Goal: Task Accomplishment & Management: Manage account settings

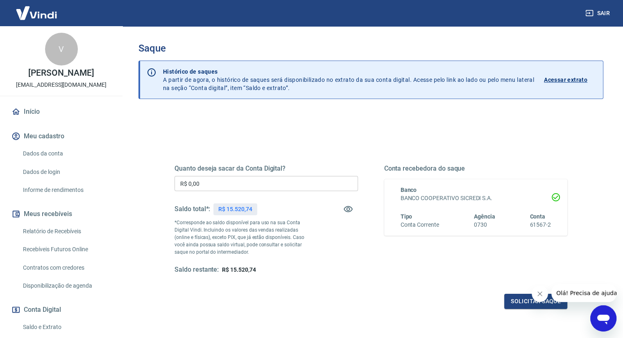
click at [308, 179] on input "R$ 0,00" at bounding box center [267, 183] width 184 height 15
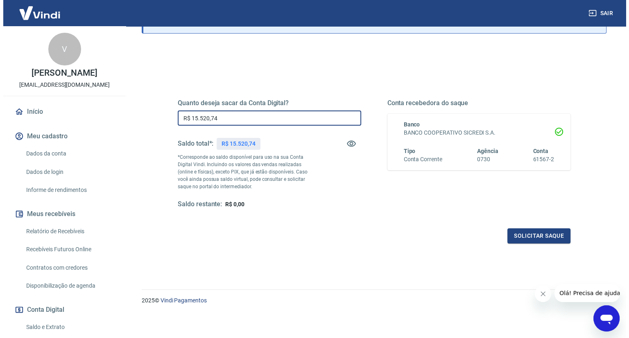
scroll to position [66, 0]
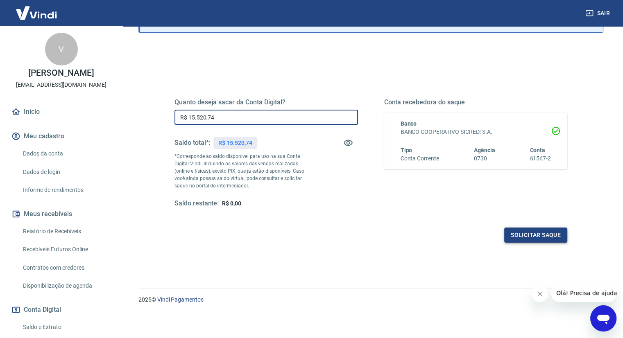
type input "R$ 15.520,74"
click at [531, 237] on button "Solicitar saque" at bounding box center [535, 235] width 63 height 15
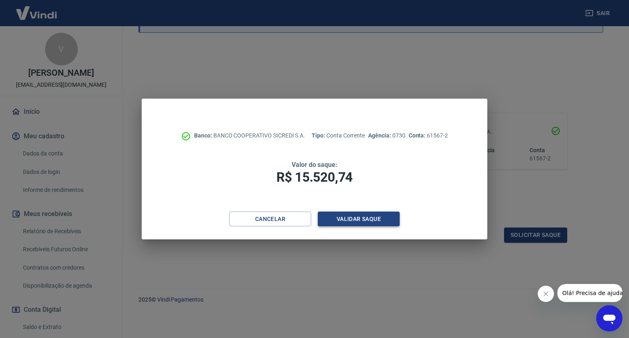
click at [362, 222] on button "Validar saque" at bounding box center [359, 219] width 82 height 15
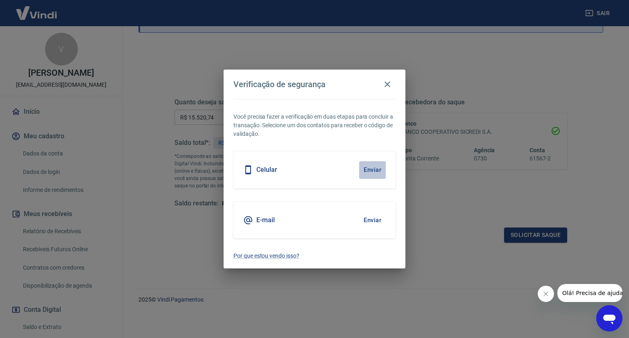
click at [373, 169] on button "Enviar" at bounding box center [372, 169] width 27 height 17
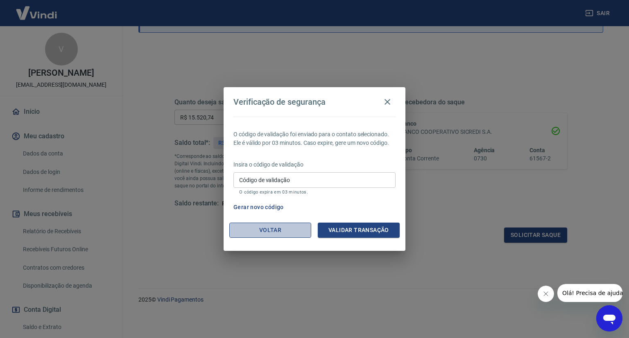
click at [286, 233] on button "Voltar" at bounding box center [270, 230] width 82 height 15
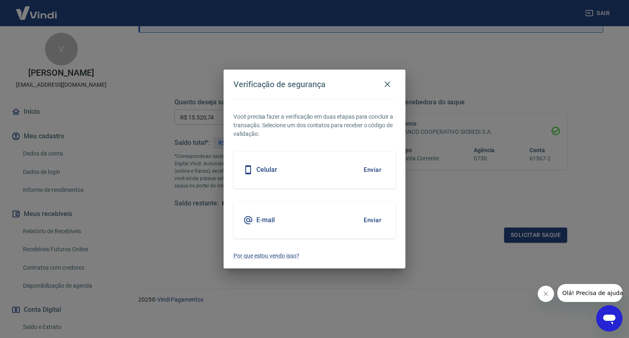
click at [374, 220] on button "Enviar" at bounding box center [372, 220] width 27 height 17
click at [341, 172] on div "Celular Enviar" at bounding box center [314, 170] width 162 height 37
click at [365, 165] on button "Enviar" at bounding box center [372, 169] width 27 height 17
click at [377, 172] on button "Enviar" at bounding box center [372, 169] width 27 height 17
click at [263, 167] on h5 "Celular" at bounding box center [266, 170] width 21 height 8
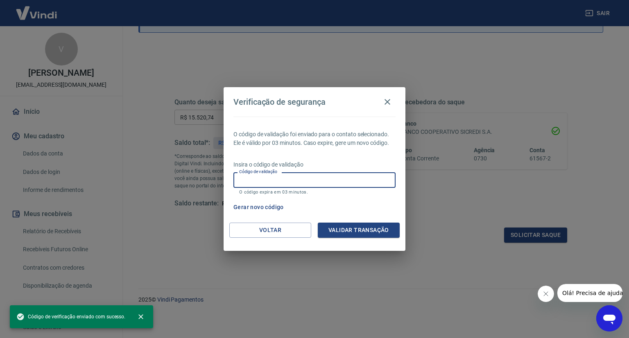
click at [279, 183] on input "Código de validação" at bounding box center [314, 179] width 162 height 15
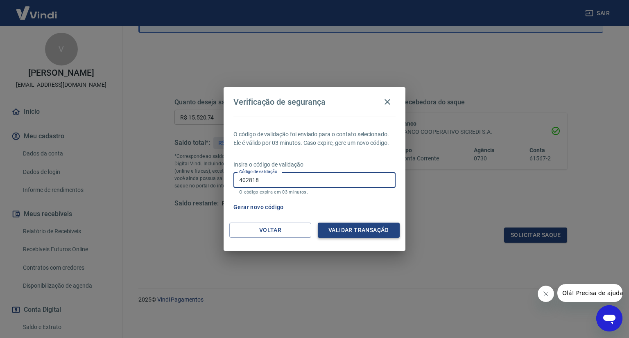
click at [339, 229] on button "Validar transação" at bounding box center [359, 230] width 82 height 15
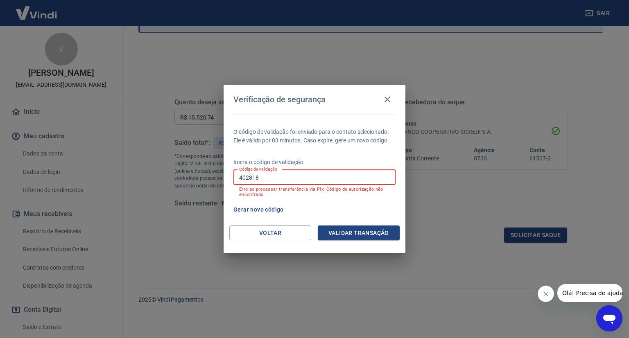
drag, startPoint x: 280, startPoint y: 177, endPoint x: 111, endPoint y: 182, distance: 168.4
click at [111, 182] on div "Verificação de segurança O código de validação foi enviado para o contato selec…" at bounding box center [314, 169] width 629 height 338
type input "535507"
click at [355, 233] on button "Validar transação" at bounding box center [359, 233] width 82 height 15
